Goal: Check status: Check status

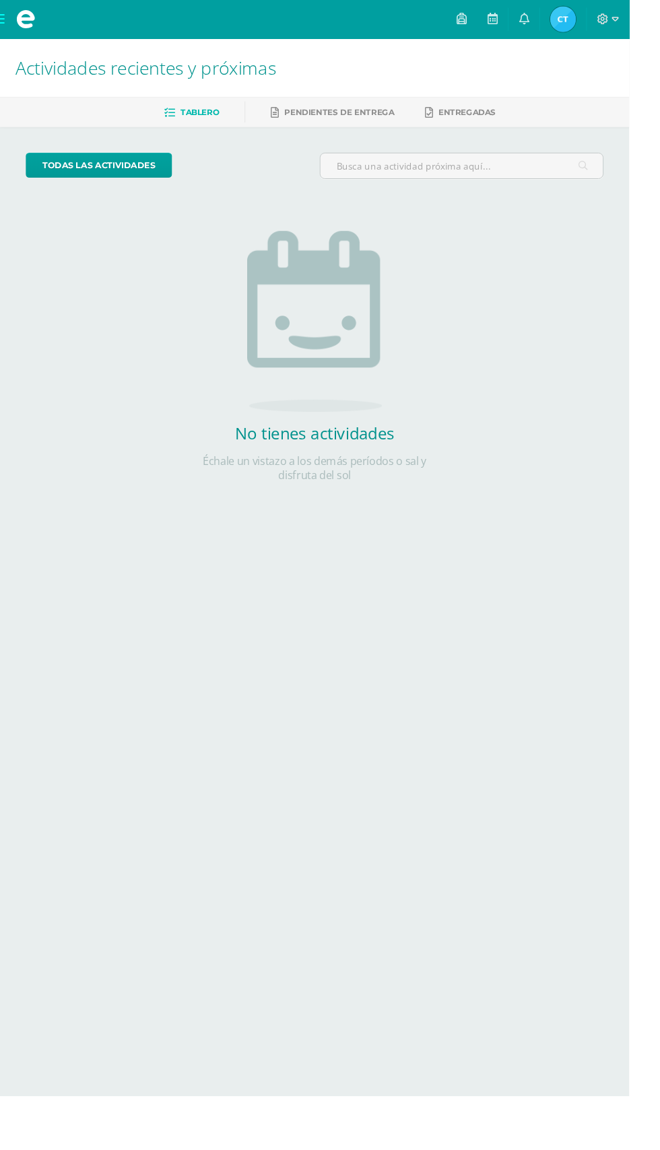
click at [634, 65] on h1 "Actividades recientes y próximas" at bounding box center [329, 70] width 627 height 61
click at [604, 24] on img at bounding box center [590, 20] width 27 height 27
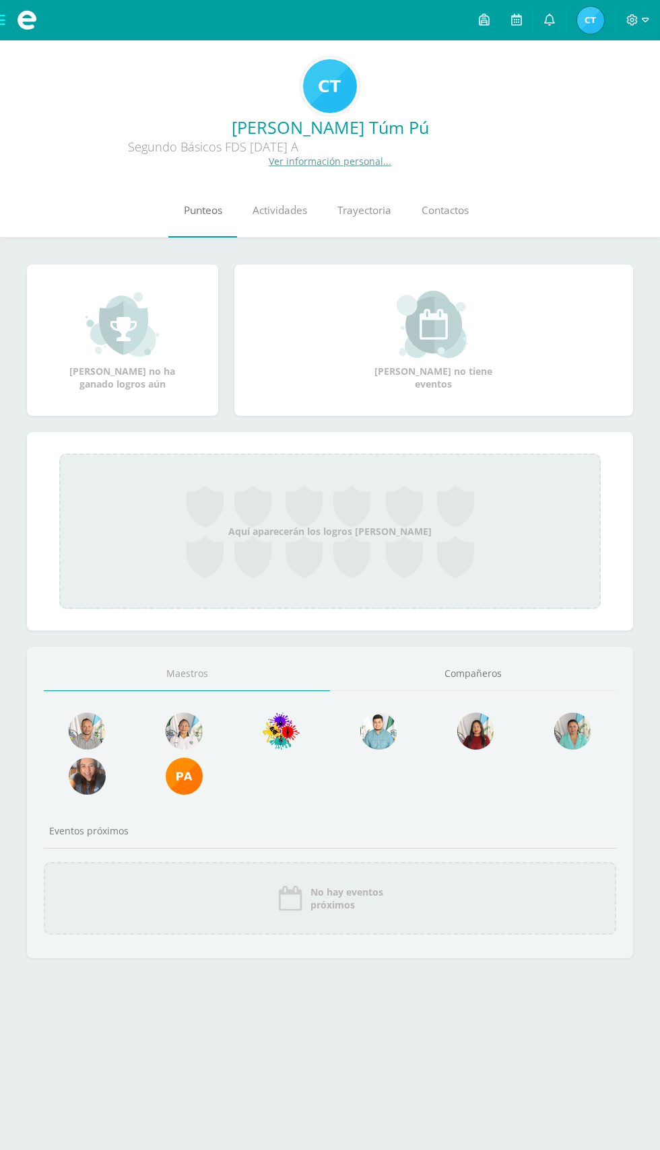
click at [168, 213] on link "Punteos" at bounding box center [202, 211] width 69 height 54
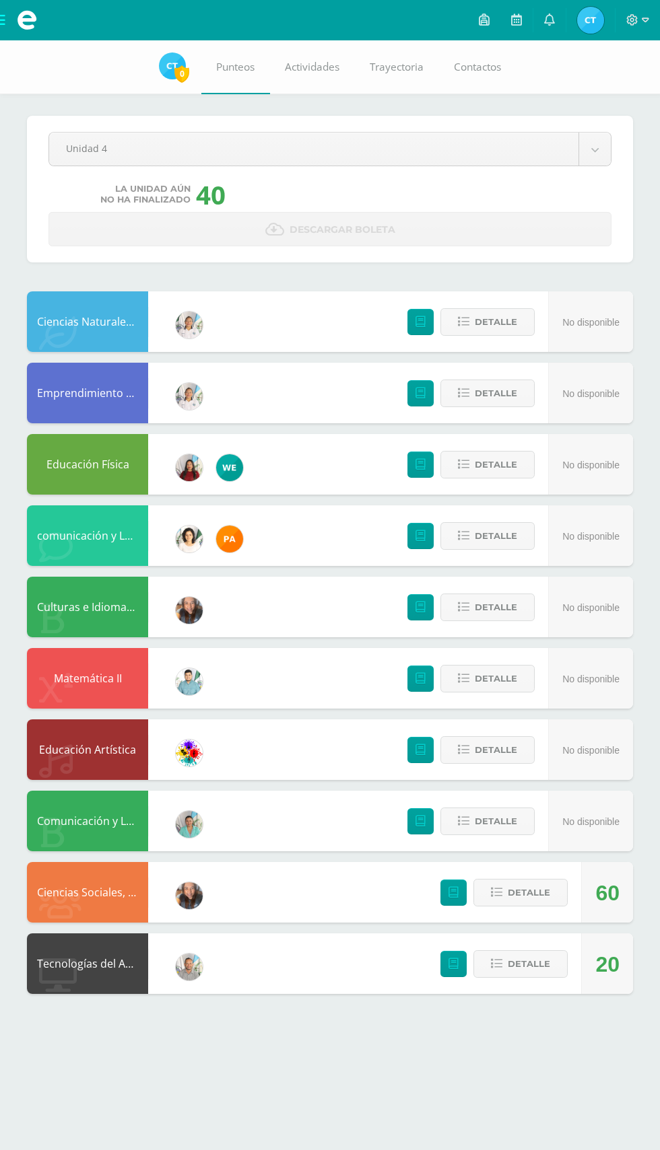
click at [11, 1021] on html "Mis cursos Archivos Cerrar panel Ciencias Naturales II Segundo Básicos FDS Domi…" at bounding box center [330, 510] width 660 height 1021
click at [497, 964] on icon at bounding box center [496, 963] width 11 height 11
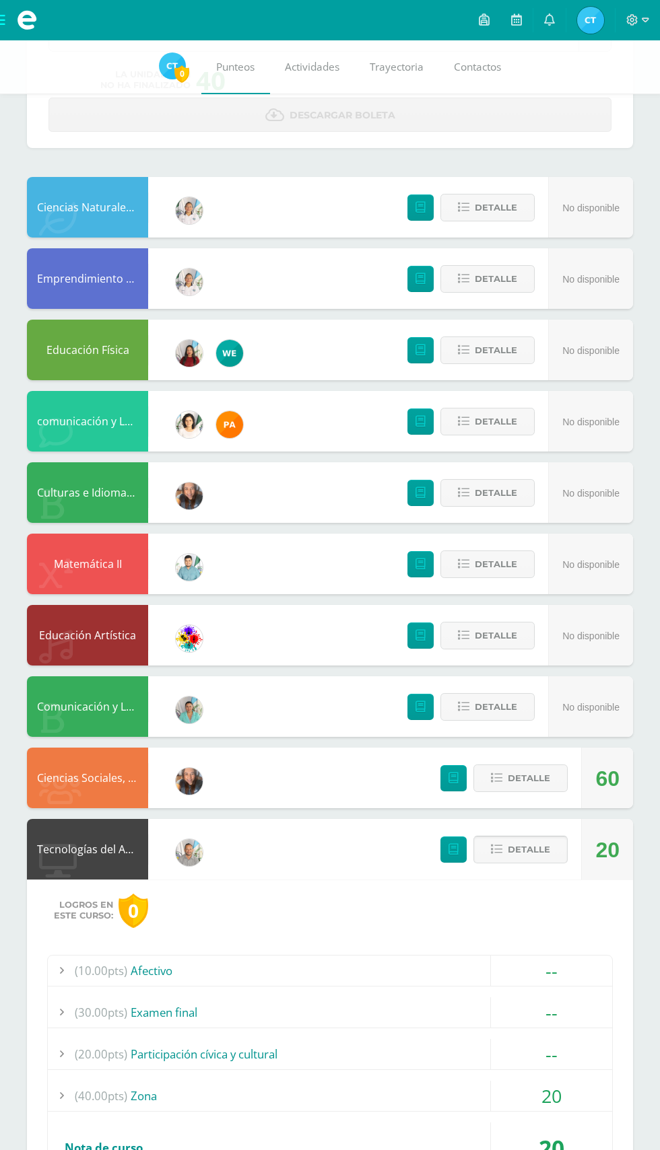
scroll to position [122, 0]
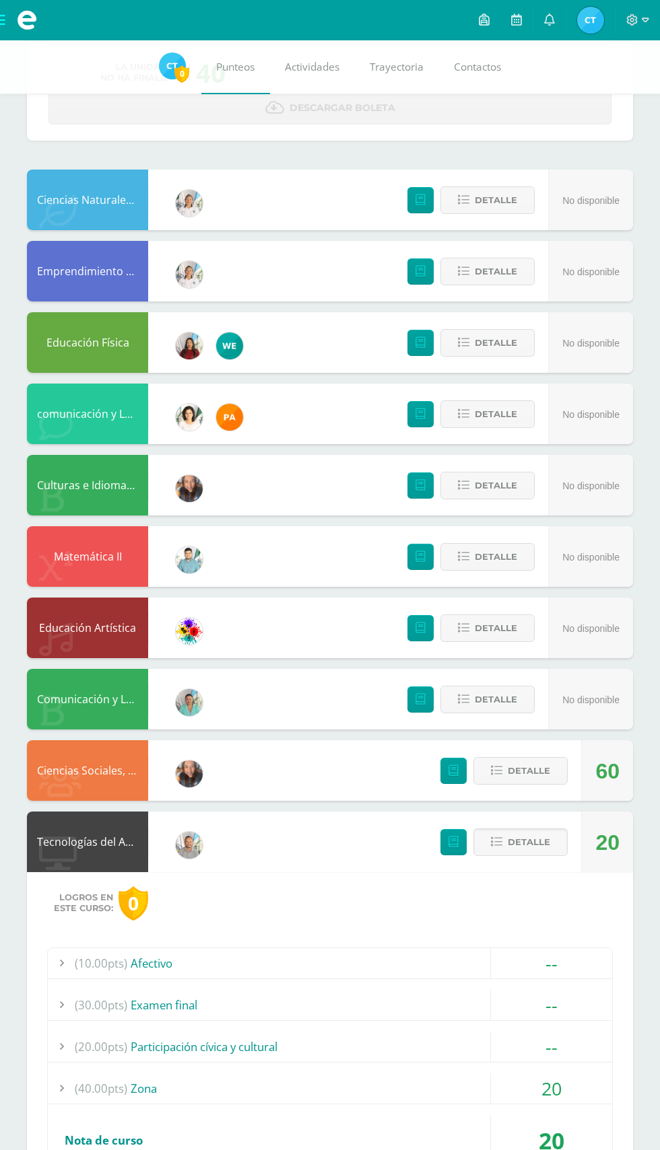
click at [153, 1086] on div "(40.00pts) Zona" at bounding box center [330, 1088] width 564 height 30
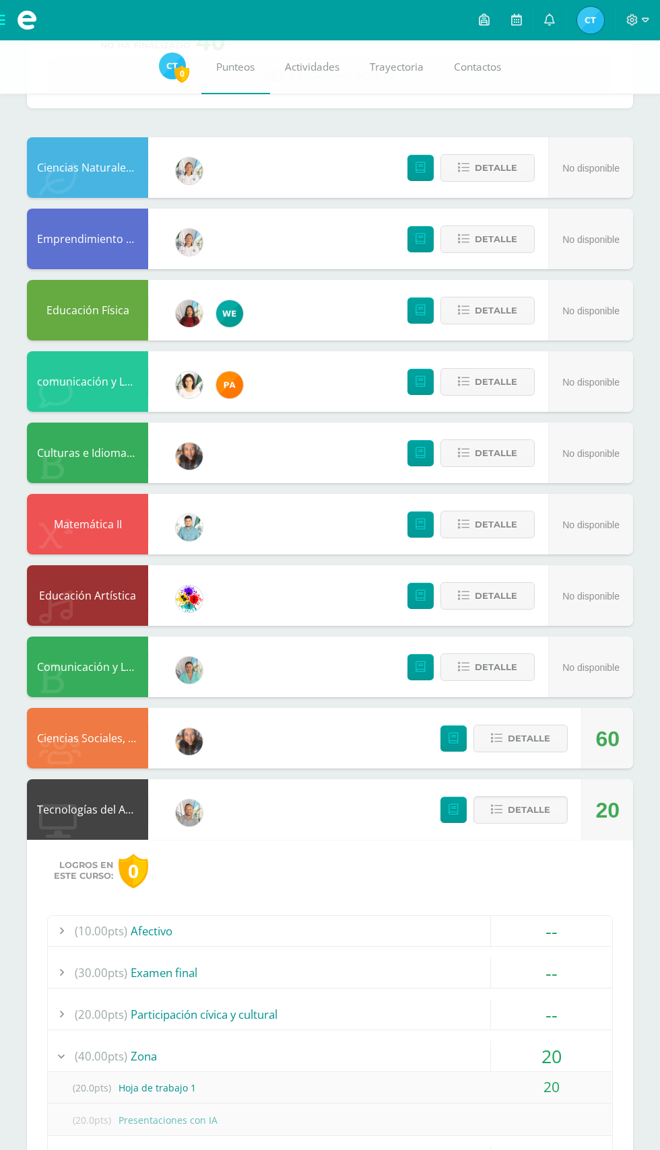
scroll to position [185, 0]
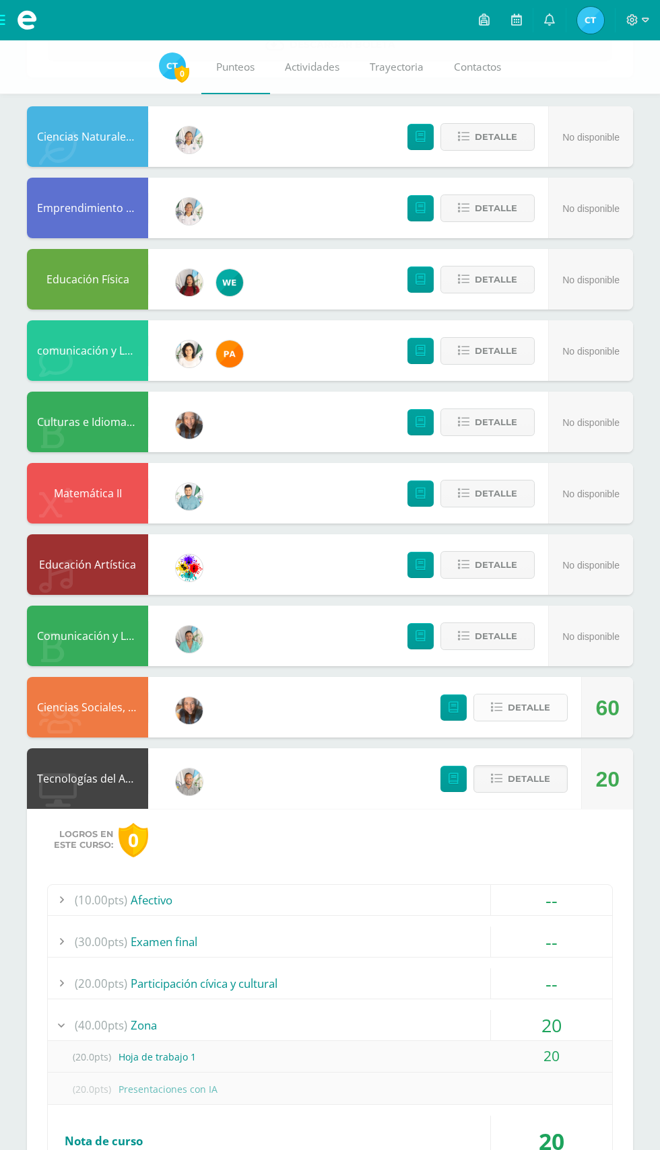
click at [513, 716] on span "Detalle" at bounding box center [528, 707] width 42 height 25
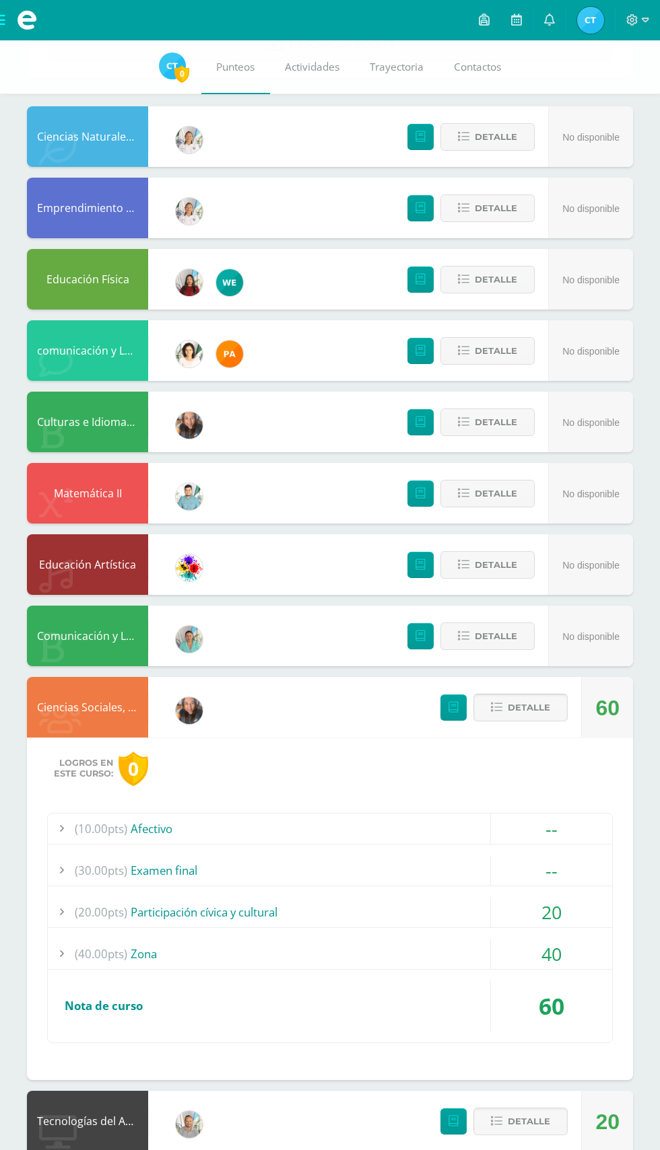
scroll to position [217, 0]
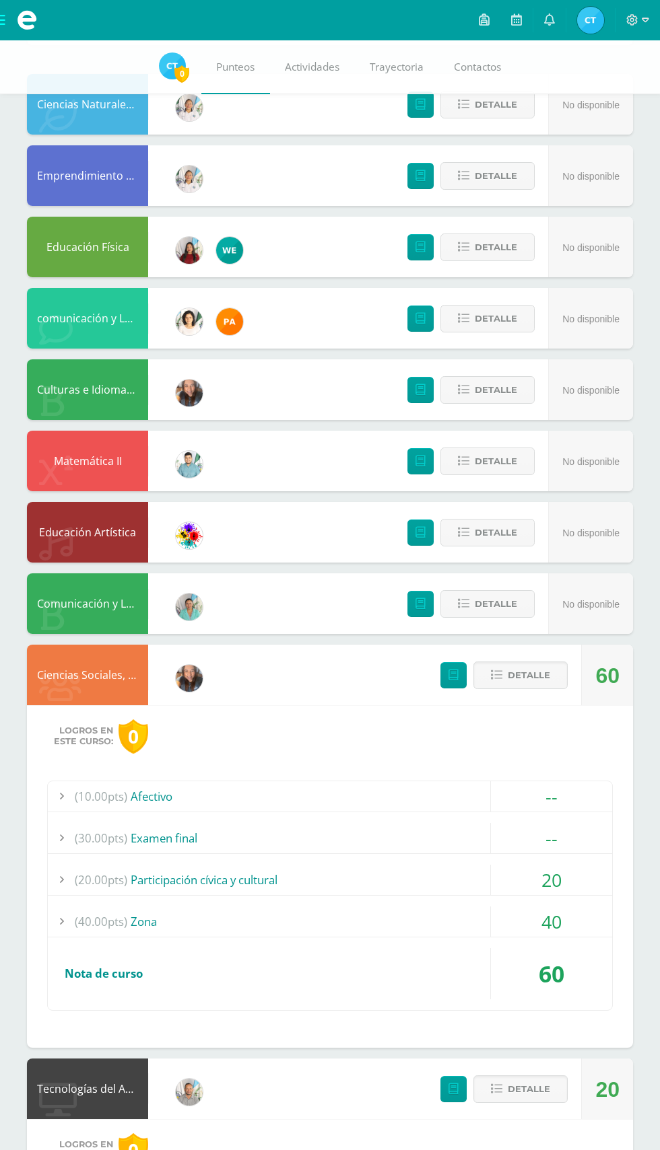
click at [61, 919] on div at bounding box center [61, 921] width 27 height 30
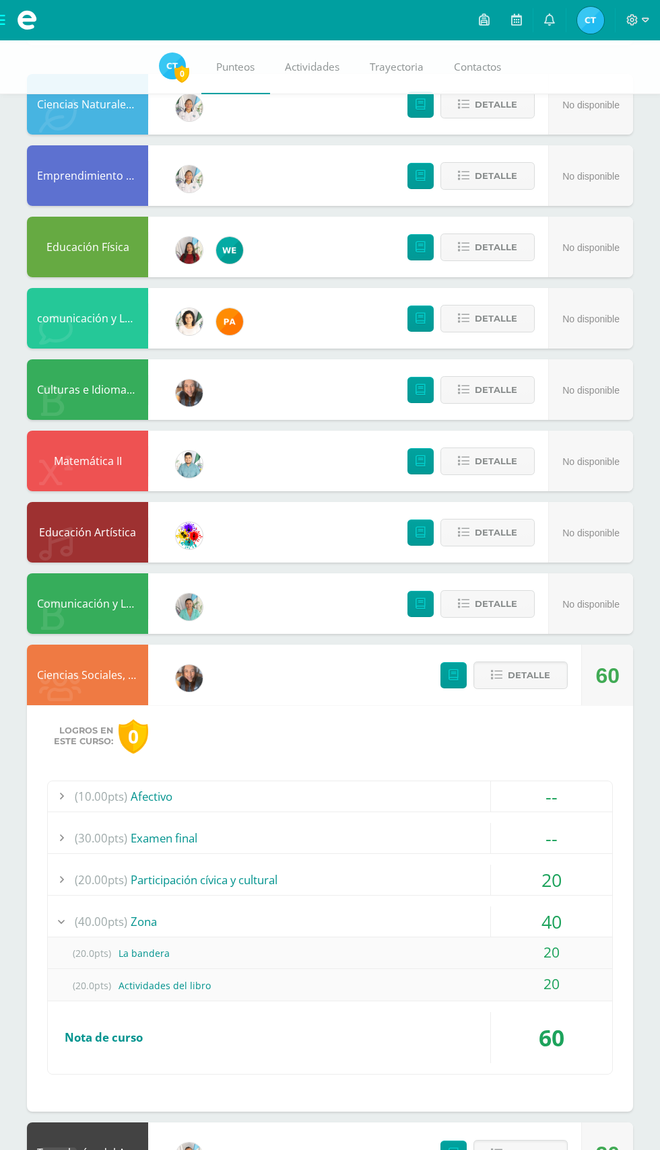
click at [54, 878] on div at bounding box center [61, 880] width 27 height 30
